Goal: Task Accomplishment & Management: Manage account settings

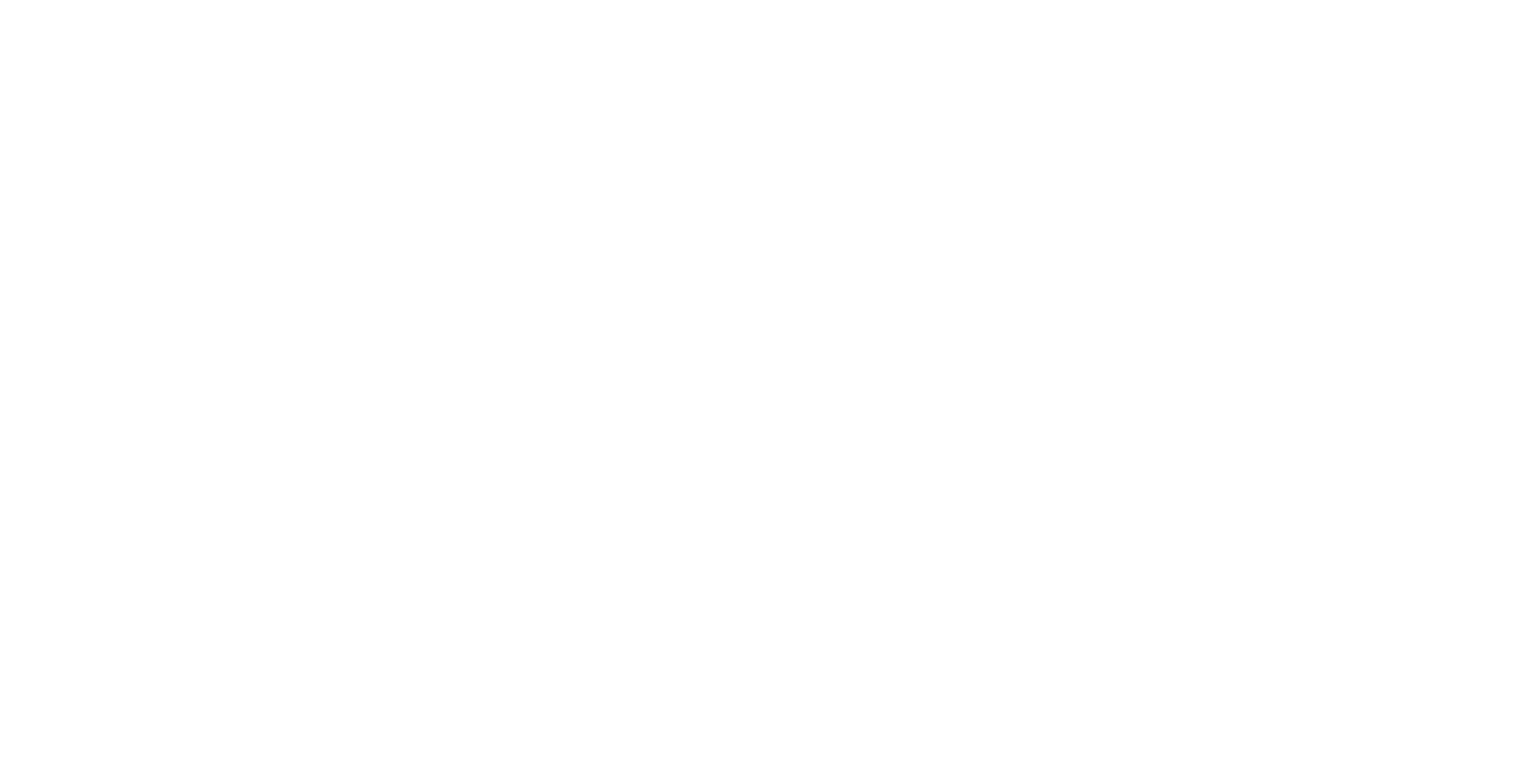
click at [995, 240] on div at bounding box center [770, 392] width 1539 height 784
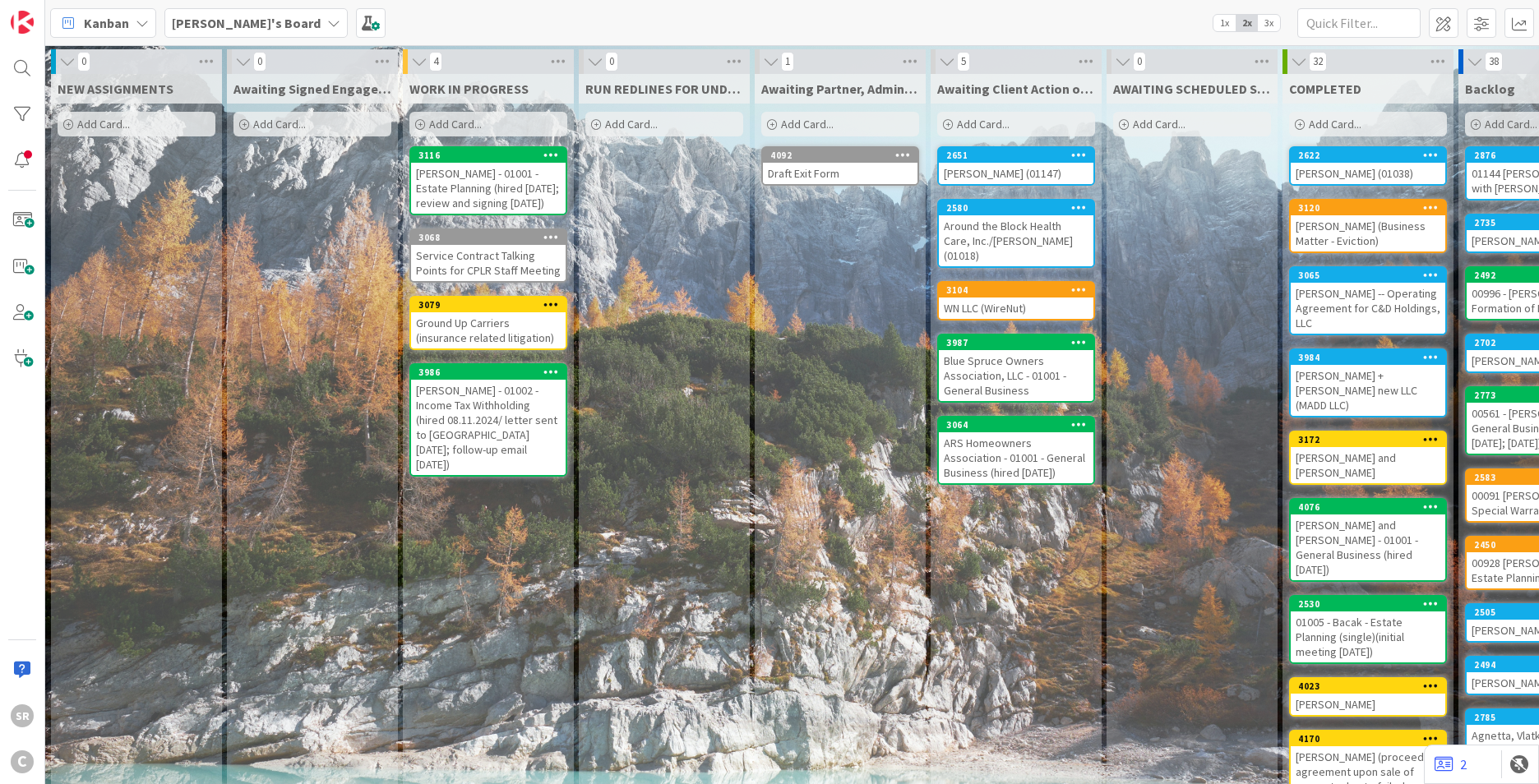
click at [974, 233] on div "Around the Block Health Care, Inc./[PERSON_NAME] (01018)" at bounding box center [1016, 241] width 155 height 51
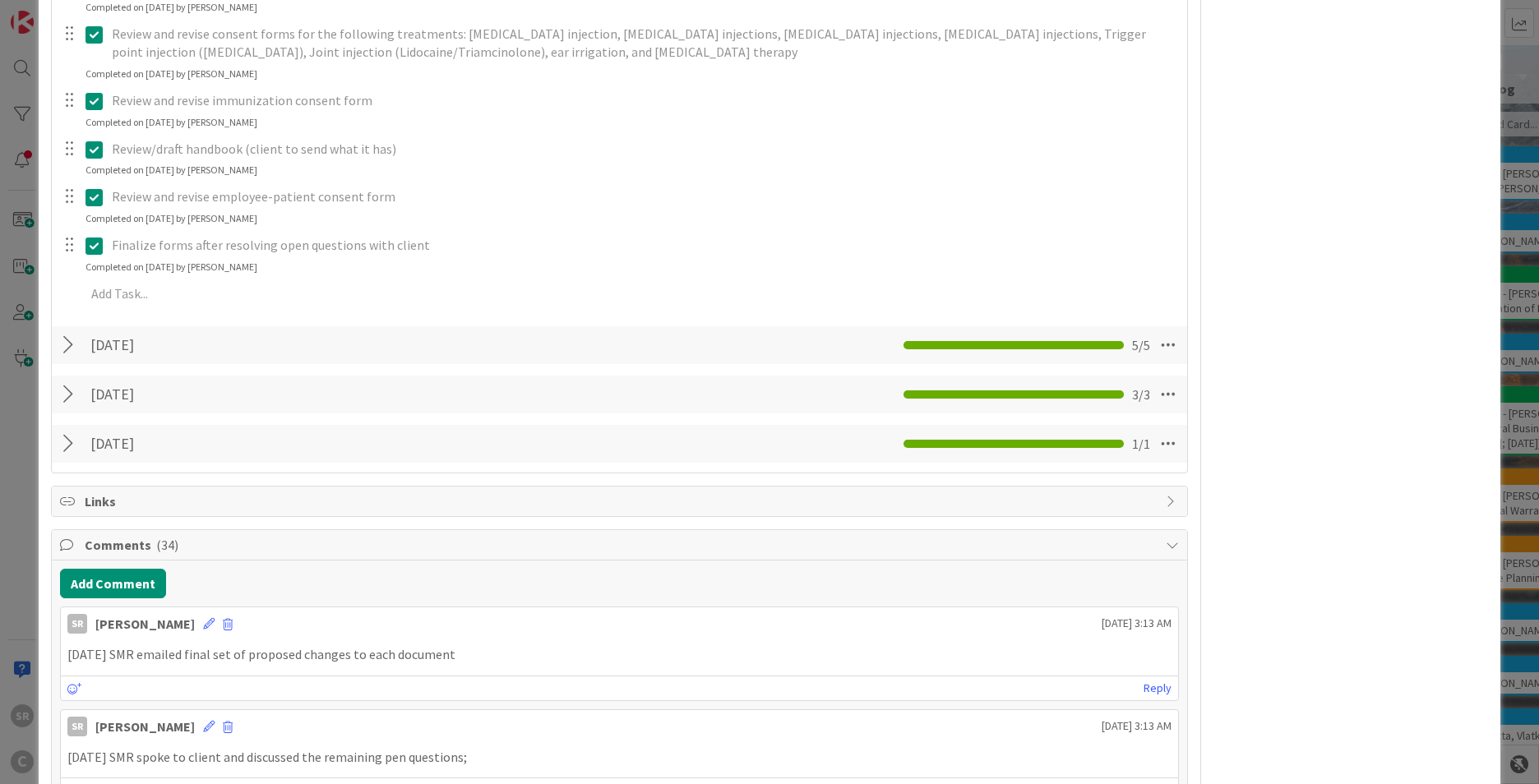
scroll to position [1542, 0]
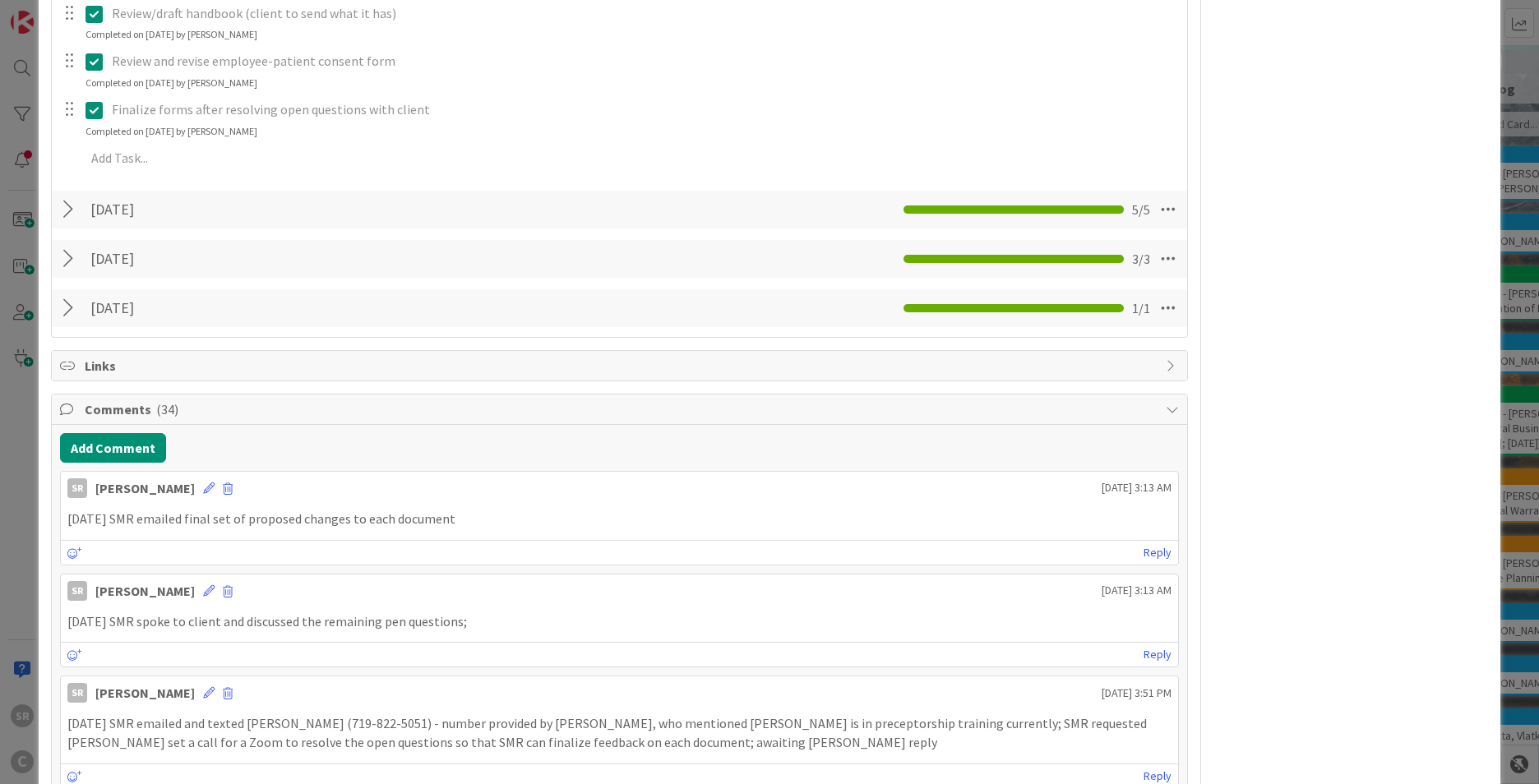
click at [509, 509] on p "[DATE] SMR emailed final set of proposed changes to each document" at bounding box center [619, 518] width 1104 height 19
click at [203, 482] on icon at bounding box center [209, 488] width 12 height 12
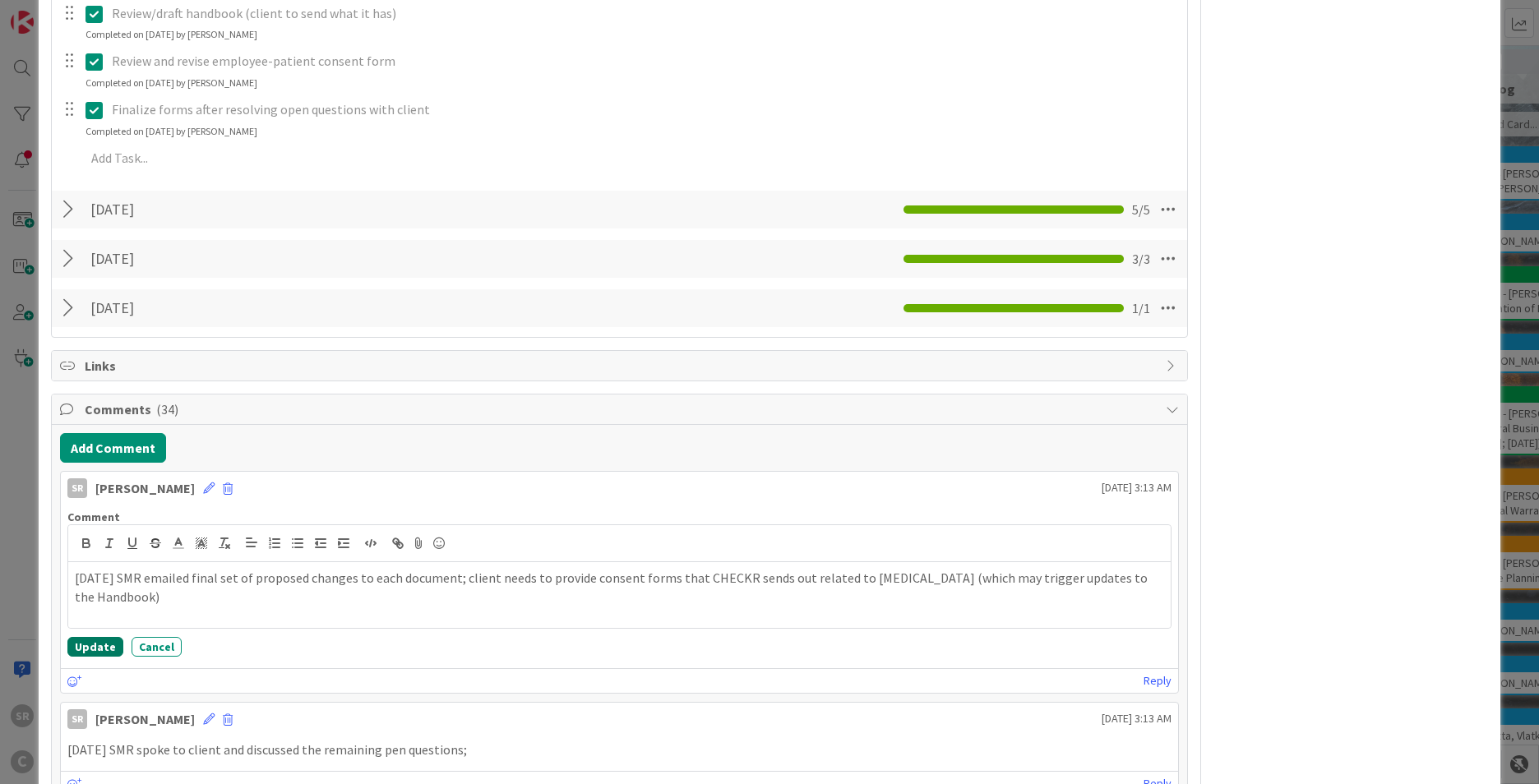
click at [98, 637] on button "Update" at bounding box center [95, 647] width 56 height 20
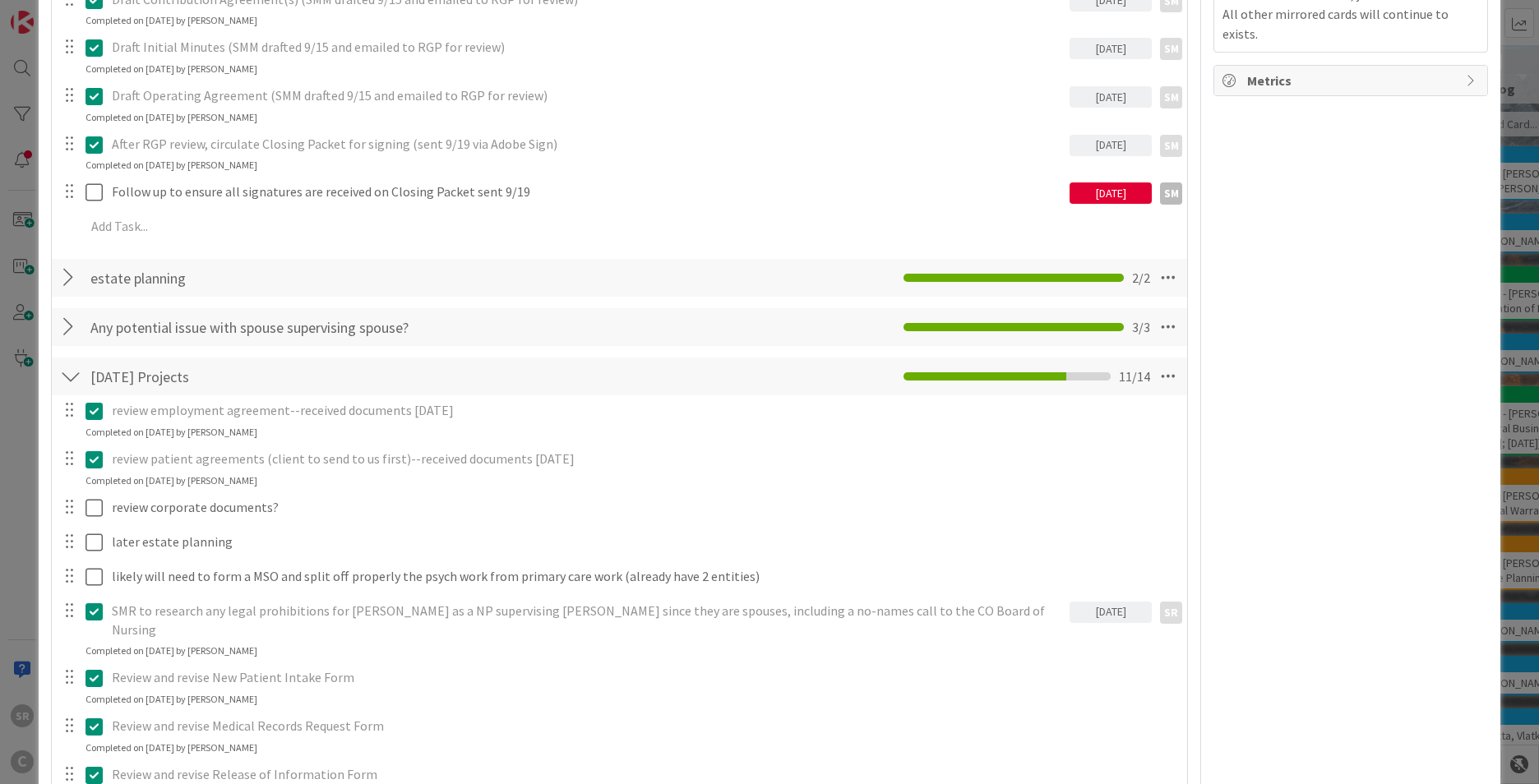
scroll to position [0, 0]
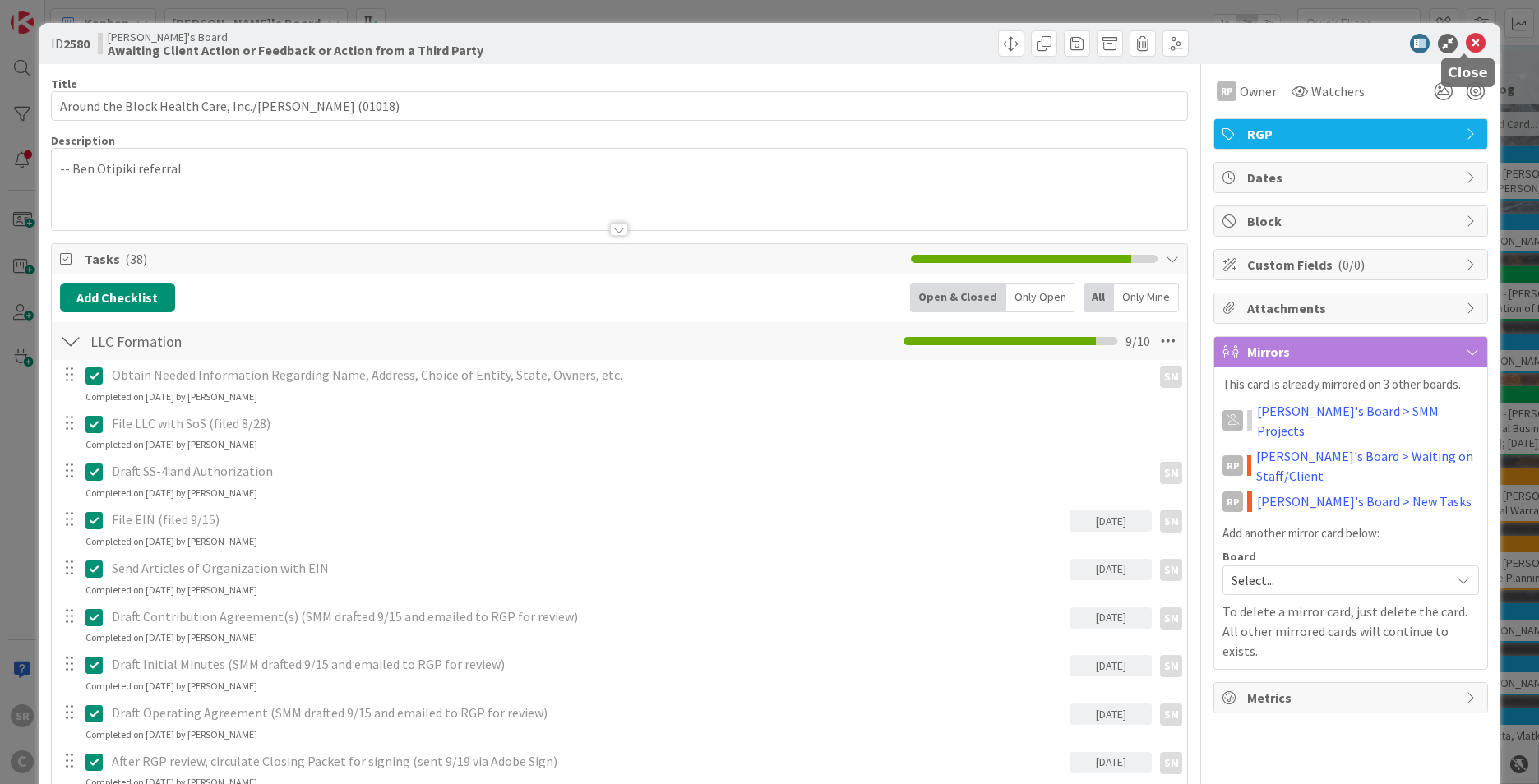
click at [1466, 37] on icon at bounding box center [1476, 44] width 20 height 20
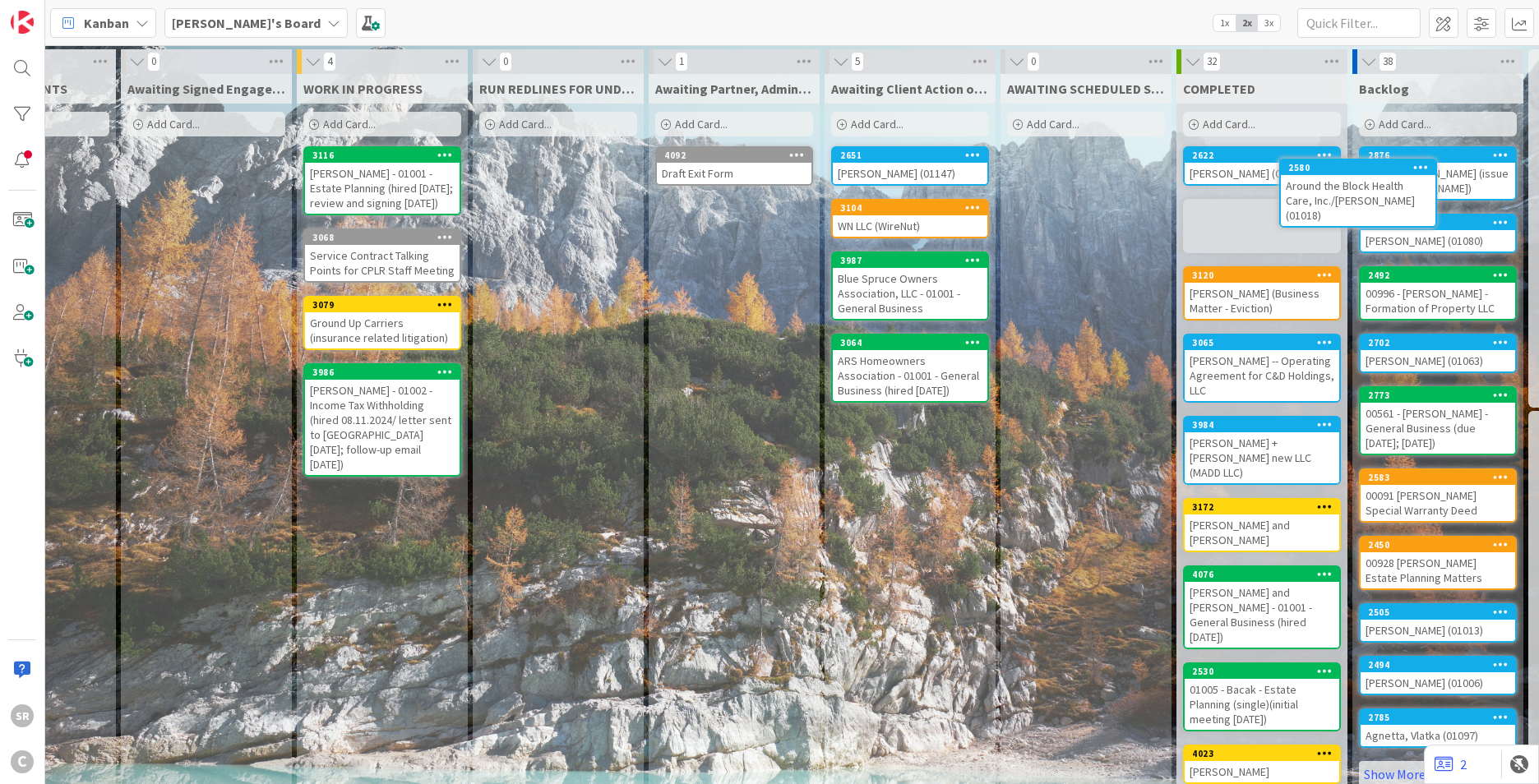
scroll to position [0, 116]
